Goal: Obtain resource: Obtain resource

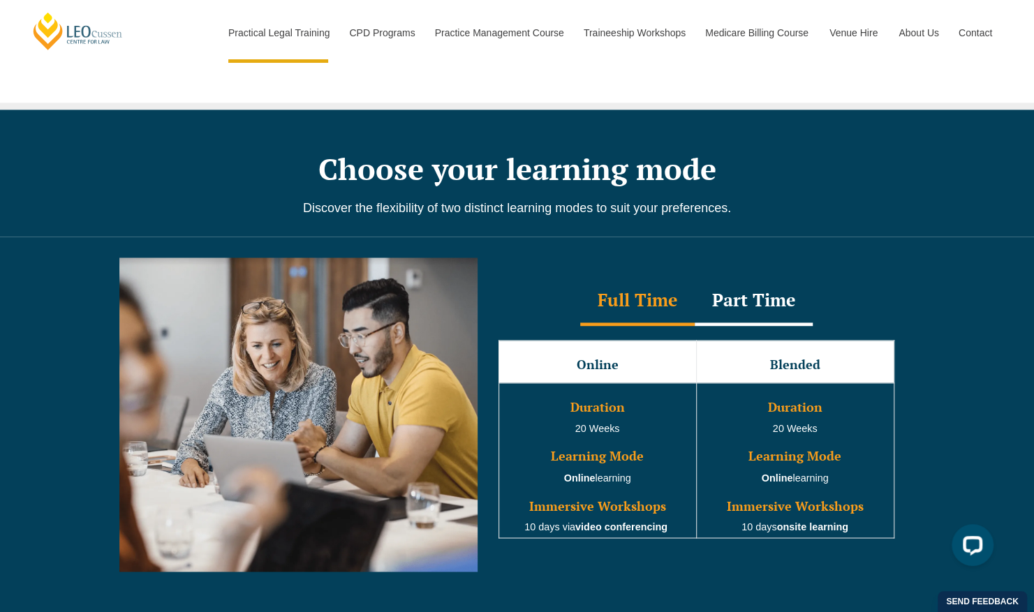
scroll to position [1088, 0]
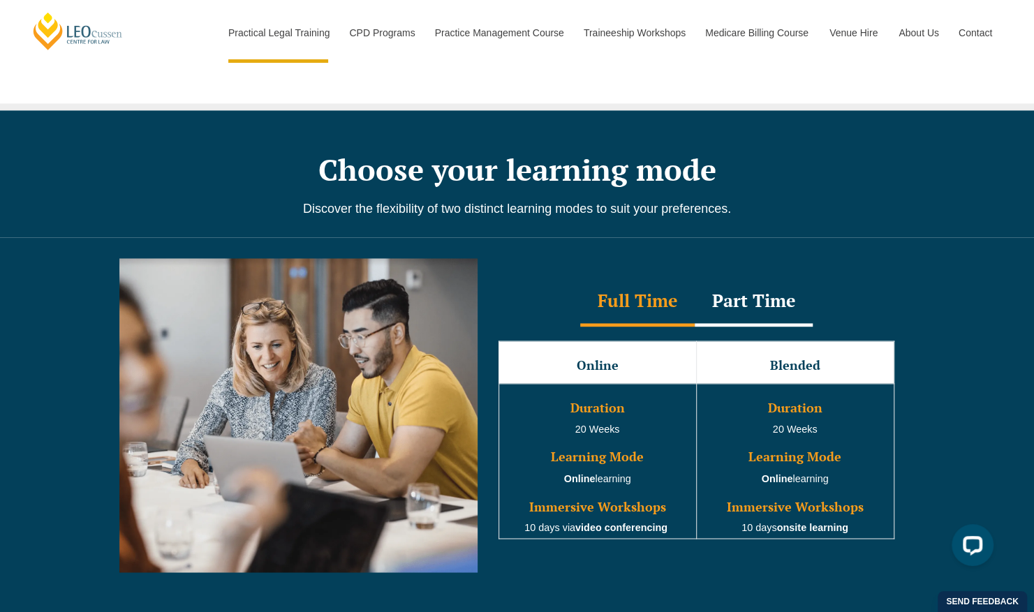
click at [746, 278] on div "Part Time" at bounding box center [754, 302] width 118 height 49
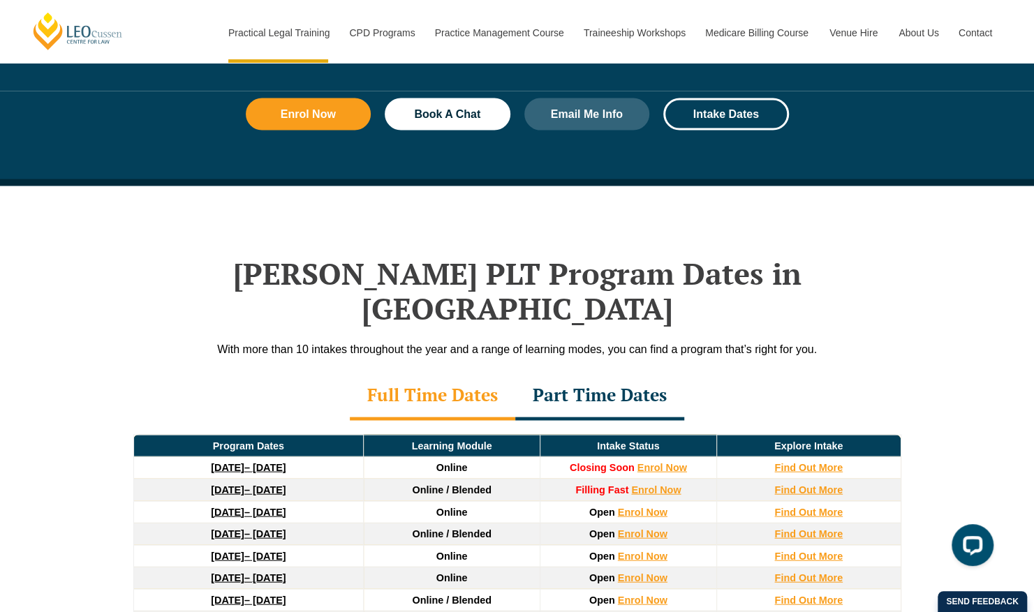
scroll to position [1611, 0]
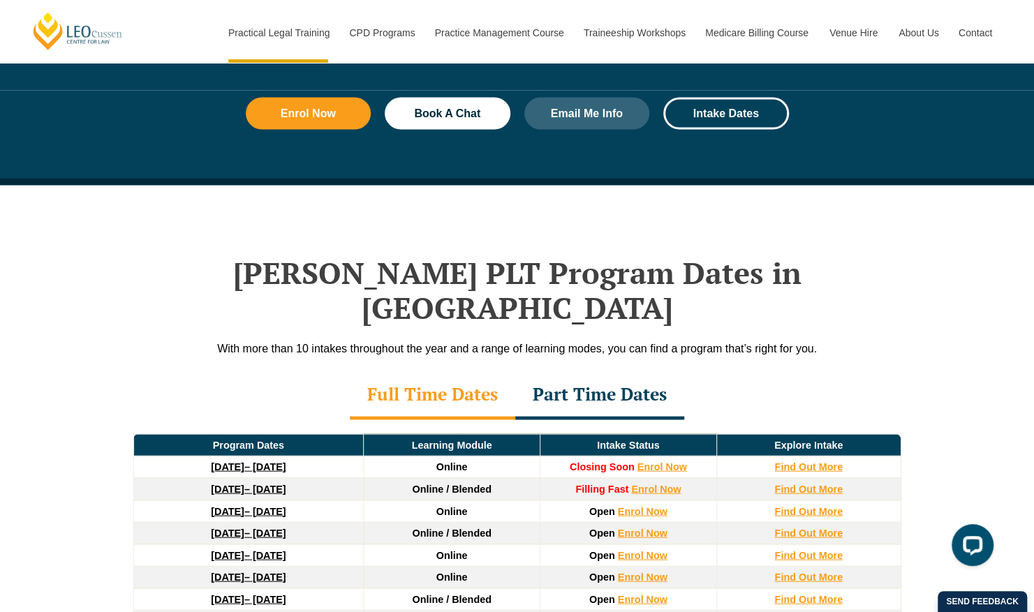
click at [613, 371] on div "Part Time Dates" at bounding box center [599, 395] width 169 height 49
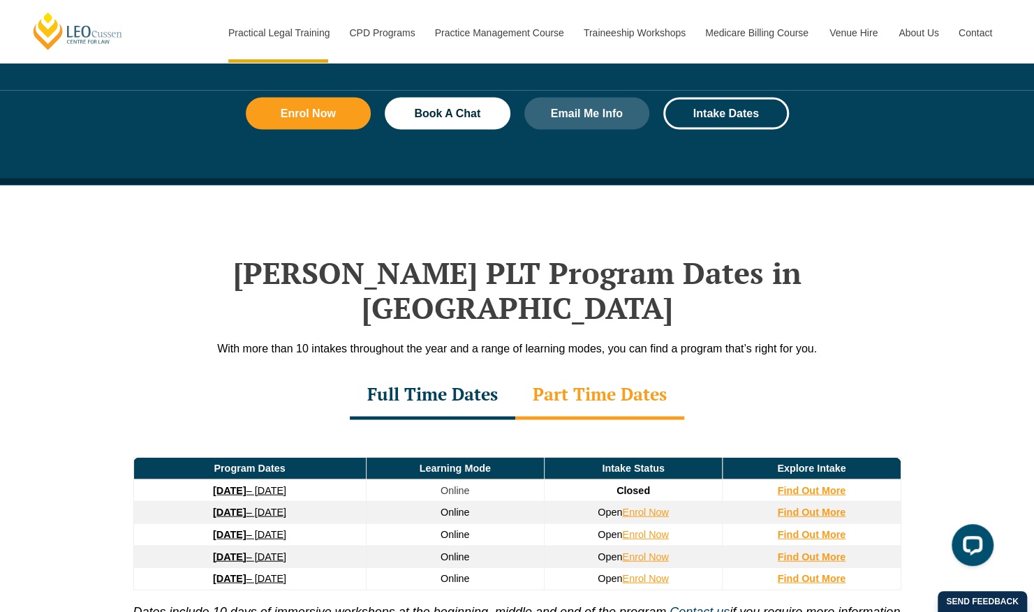
click at [453, 371] on div "Full Time Dates" at bounding box center [432, 395] width 165 height 49
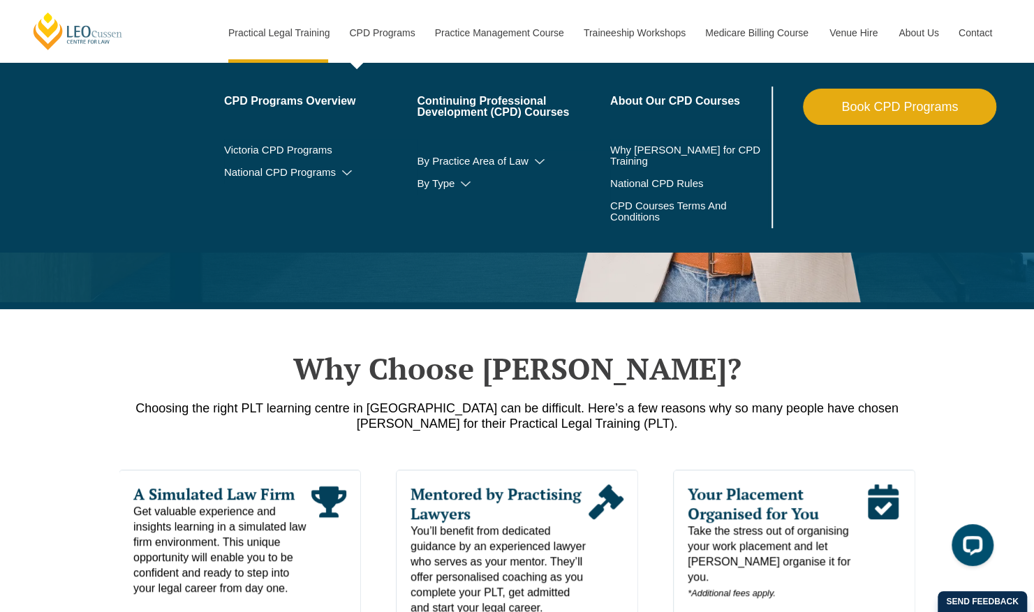
scroll to position [383, 0]
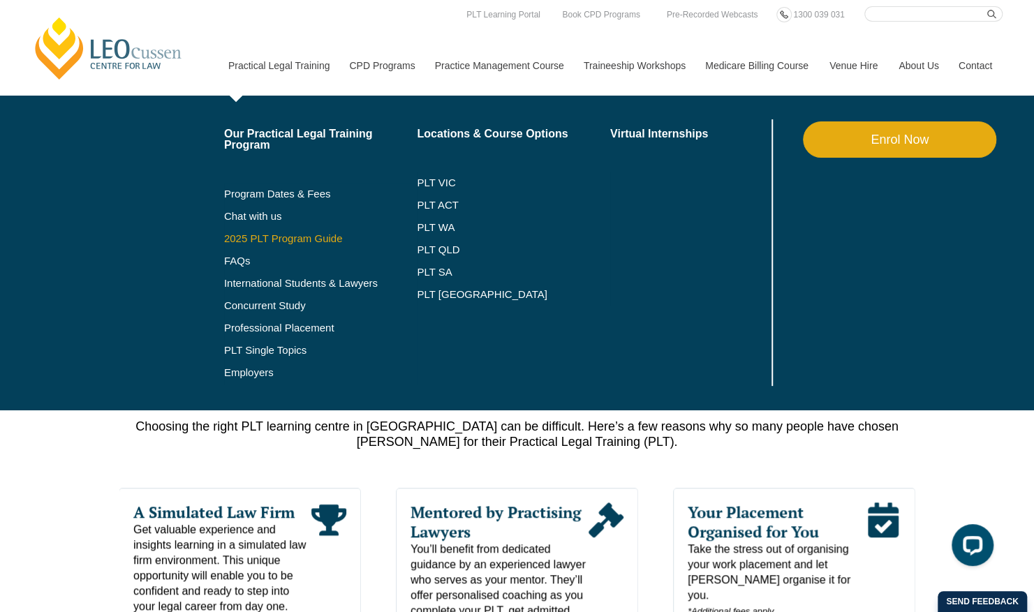
click at [304, 233] on link "2025 PLT Program Guide" at bounding box center [303, 238] width 158 height 11
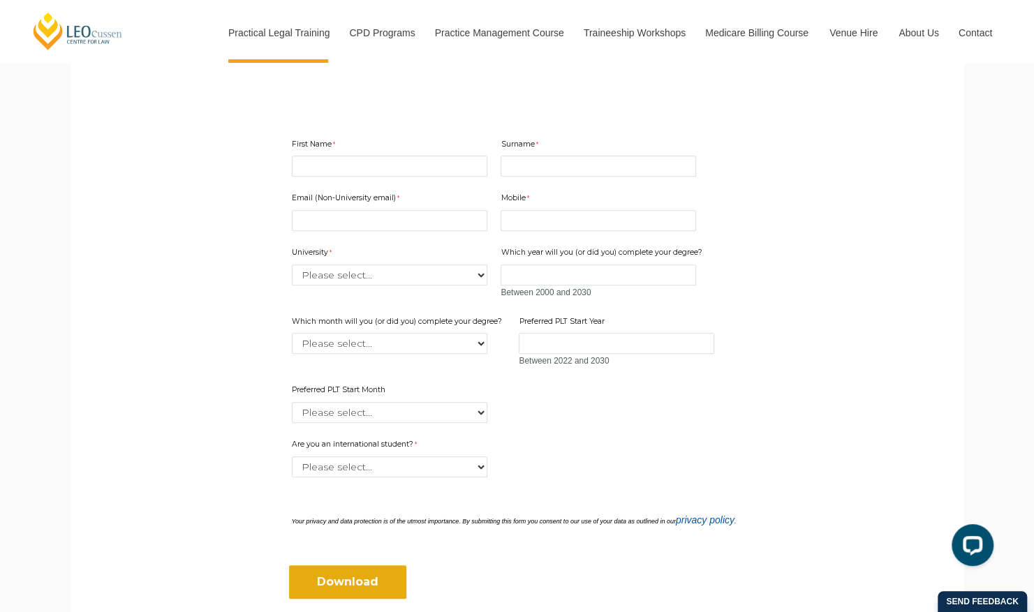
scroll to position [379, 0]
click at [328, 154] on div "First Name" at bounding box center [389, 157] width 207 height 44
click at [327, 173] on input "First Name" at bounding box center [389, 165] width 195 height 21
type input "[PERSON_NAME]"
type input "Pathi"
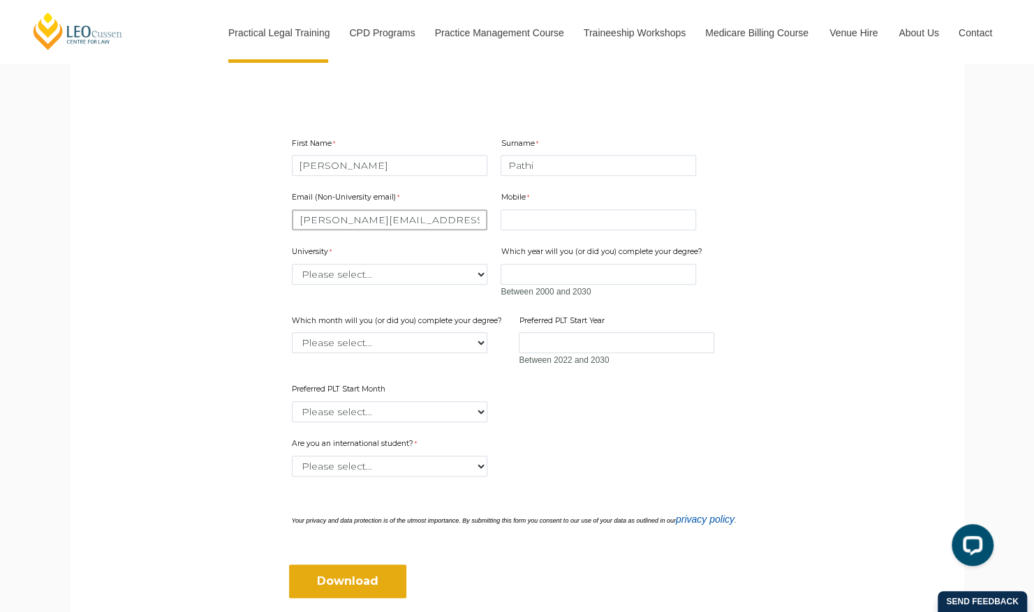
type input "[PERSON_NAME][EMAIL_ADDRESS][DOMAIN_NAME]"
click at [514, 217] on input "Mobile" at bounding box center [598, 219] width 195 height 21
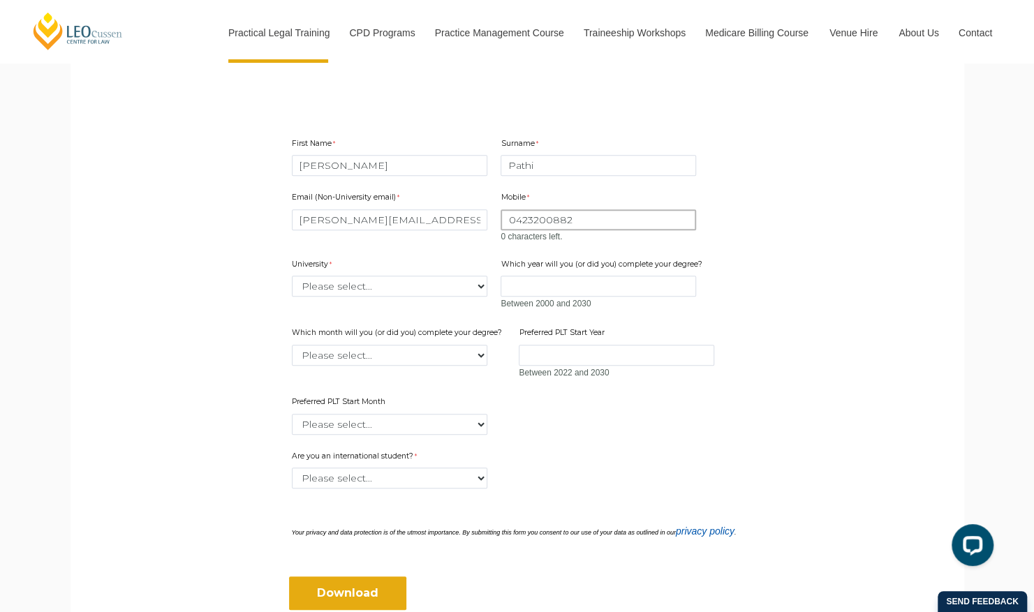
type input "0423200882"
click at [526, 289] on div "Between 2000 and 2030" at bounding box center [603, 294] width 205 height 36
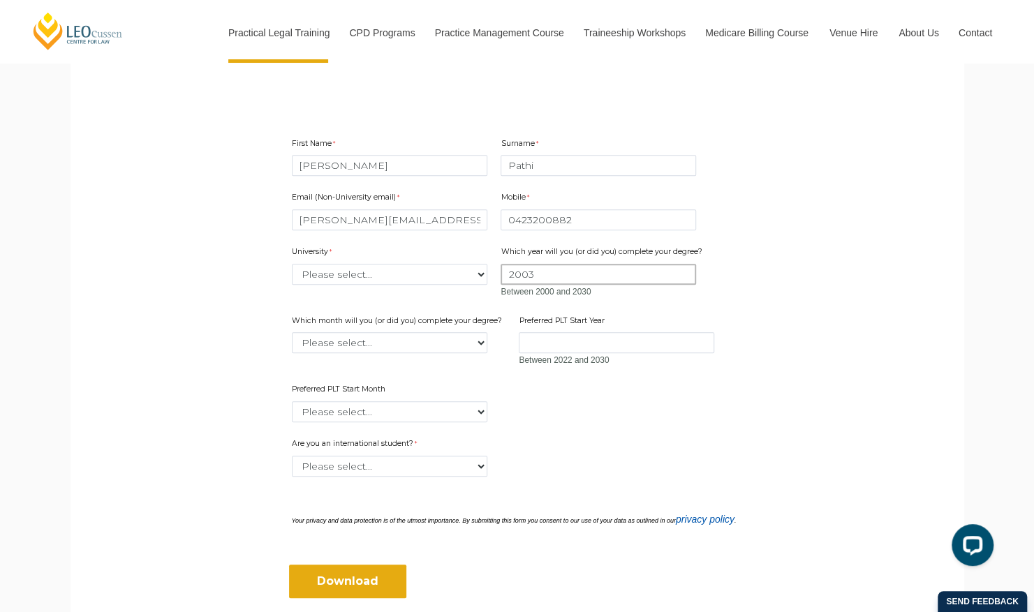
type input "2003"
click at [546, 337] on input "Preferred PLT Start Year" at bounding box center [616, 342] width 195 height 21
type input "2025"
click at [445, 410] on select "Please select... January February March April May June July August September Oc…" at bounding box center [389, 411] width 195 height 21
select select "tfa_2343"
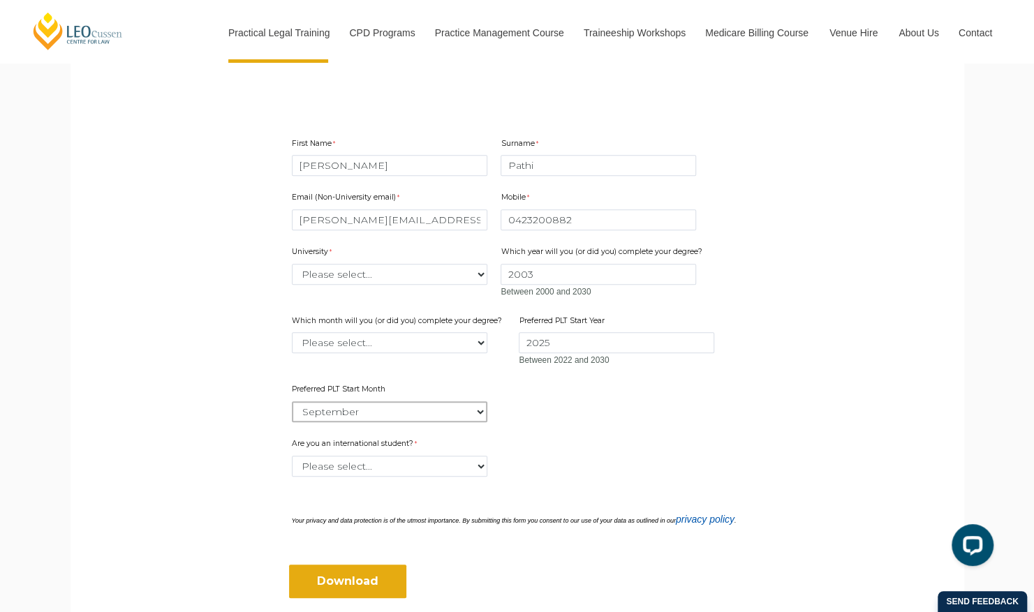
click at [292, 401] on select "Please select... January February March April May June July August September Oc…" at bounding box center [389, 411] width 195 height 21
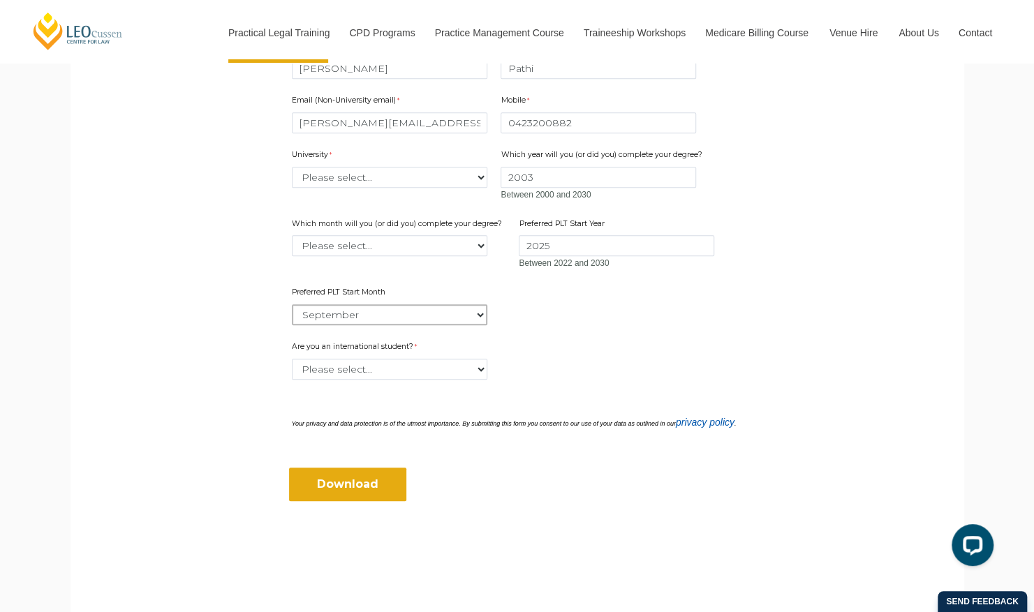
scroll to position [483, 0]
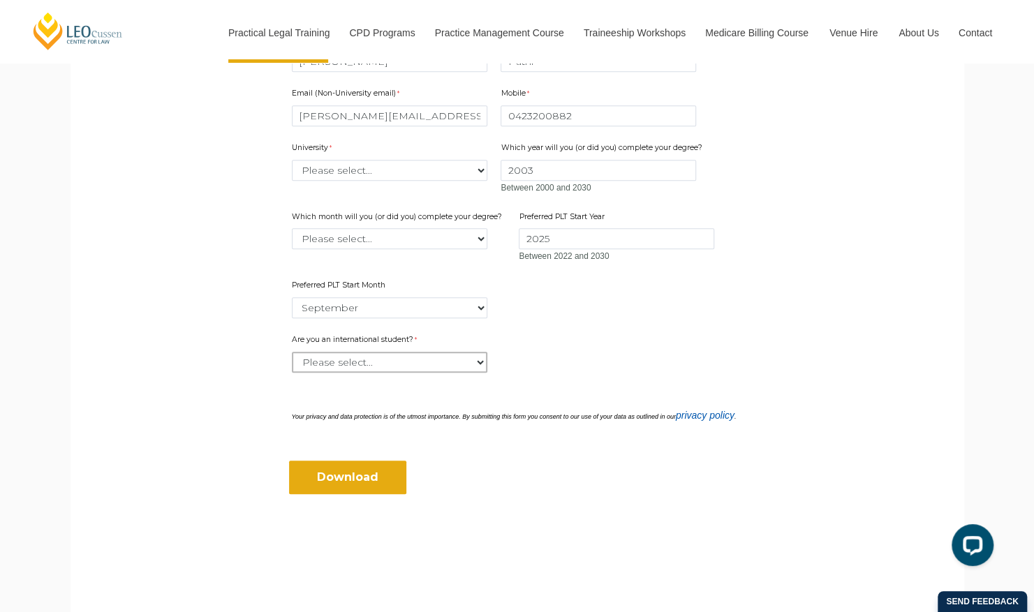
click at [477, 362] on select "Please select... Yes No" at bounding box center [389, 362] width 195 height 21
select select "tfa_60"
click at [292, 352] on select "Please select... Yes No" at bounding box center [389, 362] width 195 height 21
click at [362, 476] on input "Download" at bounding box center [347, 478] width 117 height 34
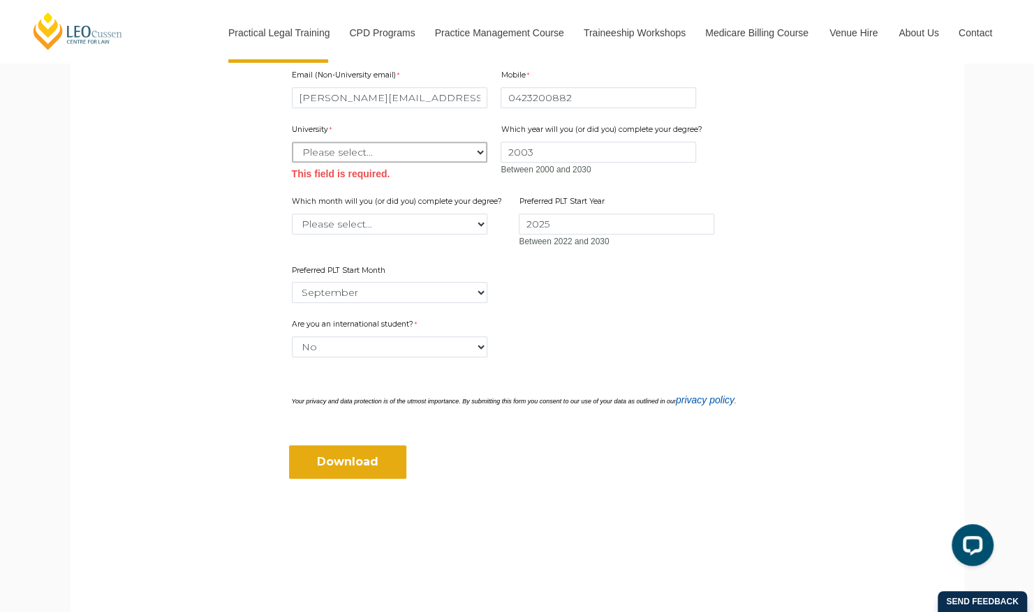
scroll to position [500, 0]
click at [400, 158] on select "Please select... Australian Catholic University Australian National University …" at bounding box center [389, 153] width 195 height 21
select select "tfa_2201"
click at [292, 143] on select "Please select... Australian Catholic University Australian National University …" at bounding box center [389, 153] width 195 height 21
click at [360, 466] on input "Download" at bounding box center [347, 464] width 117 height 34
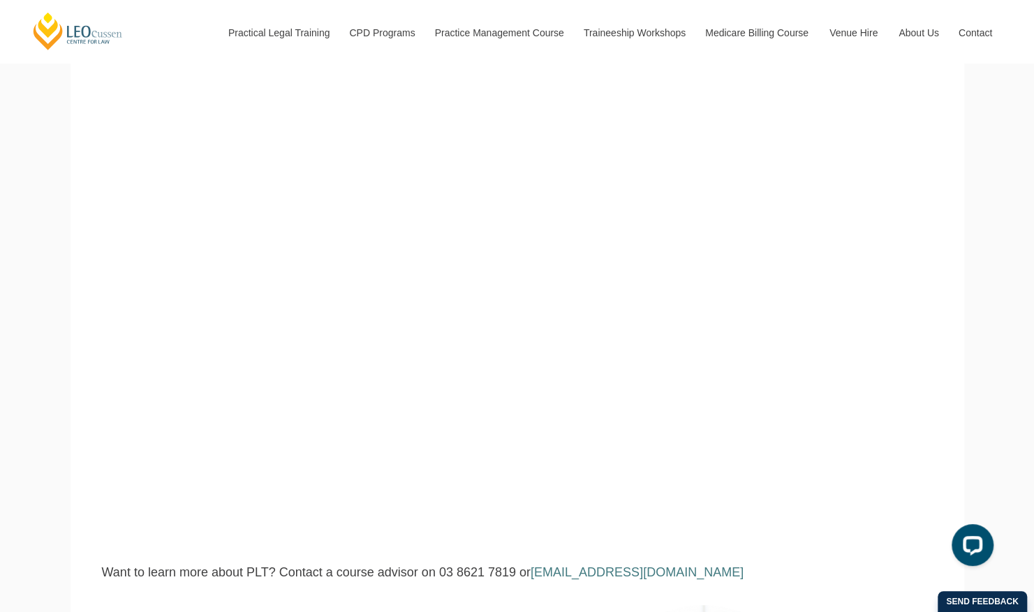
scroll to position [191, 0]
